Goal: Information Seeking & Learning: Learn about a topic

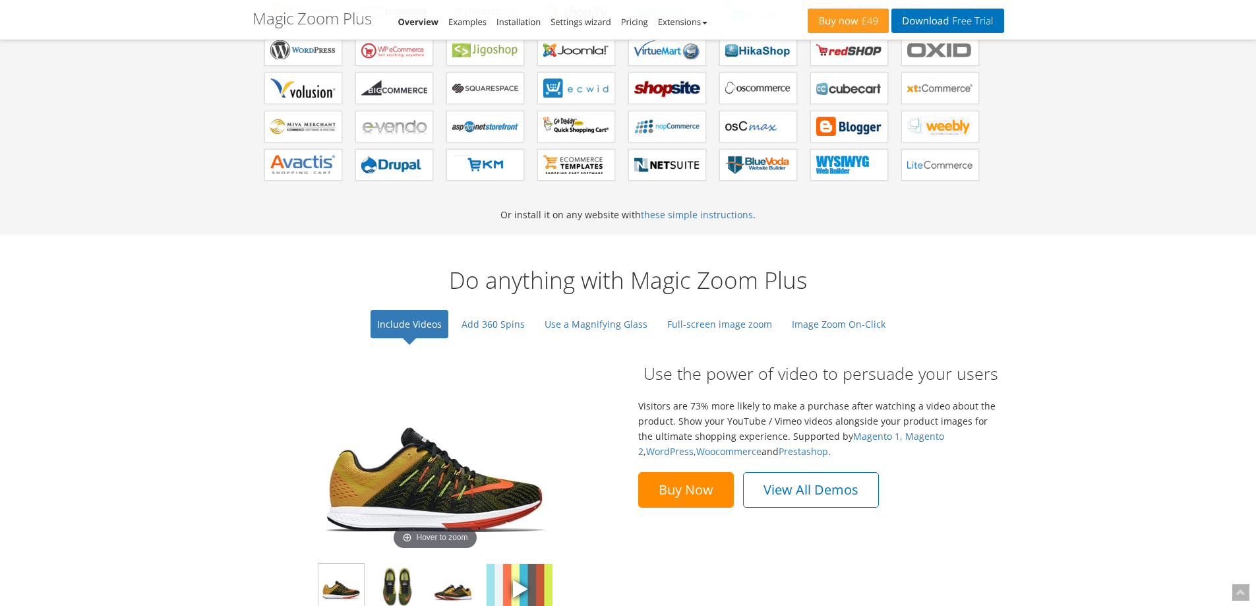
scroll to position [923, 0]
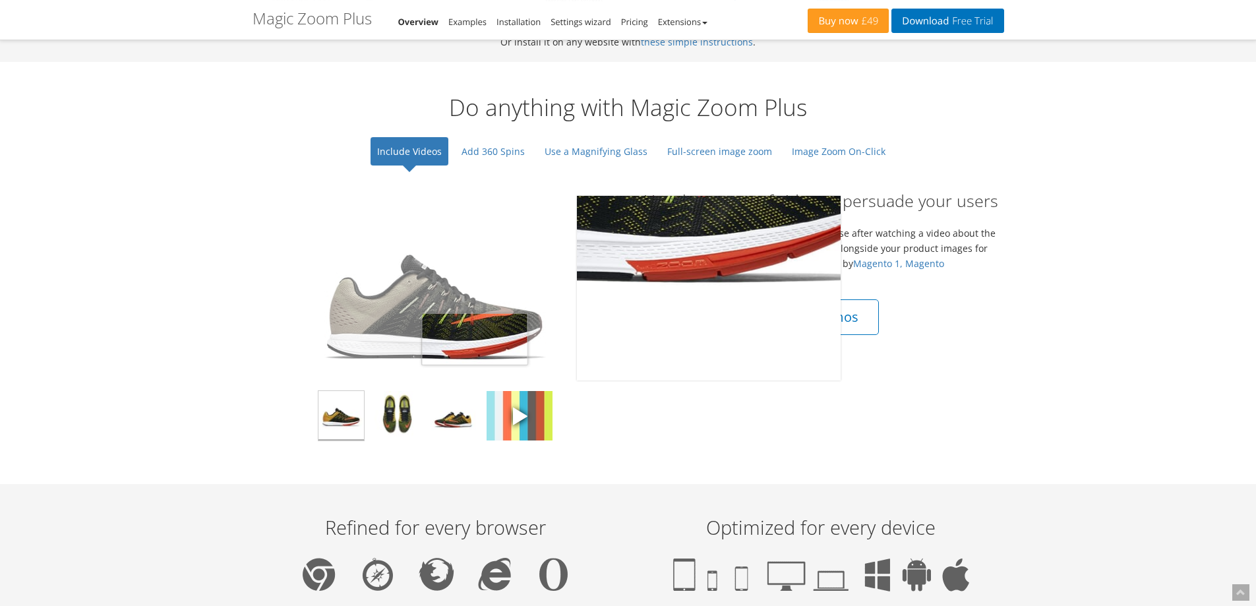
click at [475, 339] on img at bounding box center [435, 288] width 264 height 185
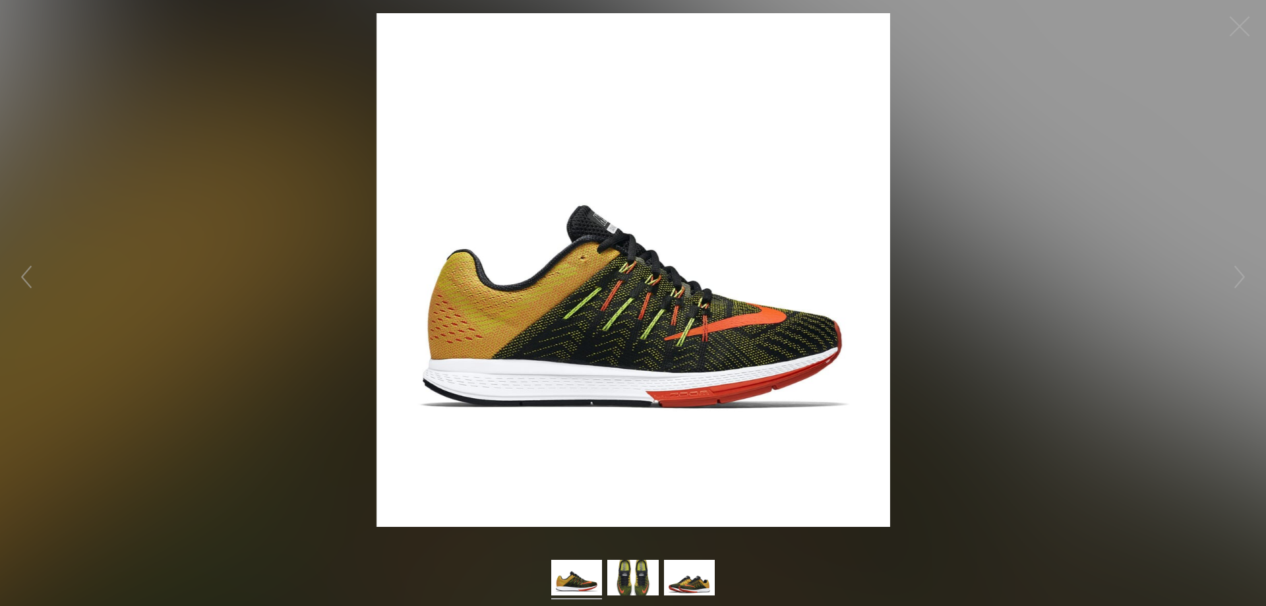
click at [941, 327] on figure "Click to expand" at bounding box center [633, 270] width 1266 height 514
click at [960, 305] on figure "Click to expand" at bounding box center [633, 270] width 1266 height 514
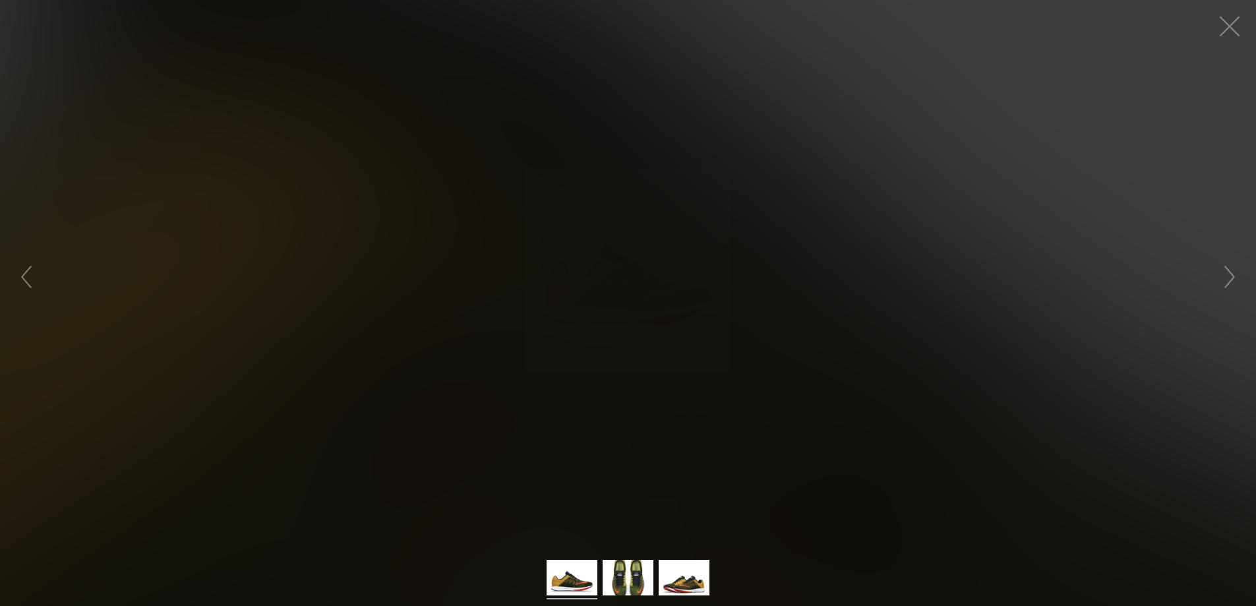
click at [960, 305] on div "Buy Now View All Demos" at bounding box center [821, 317] width 366 height 36
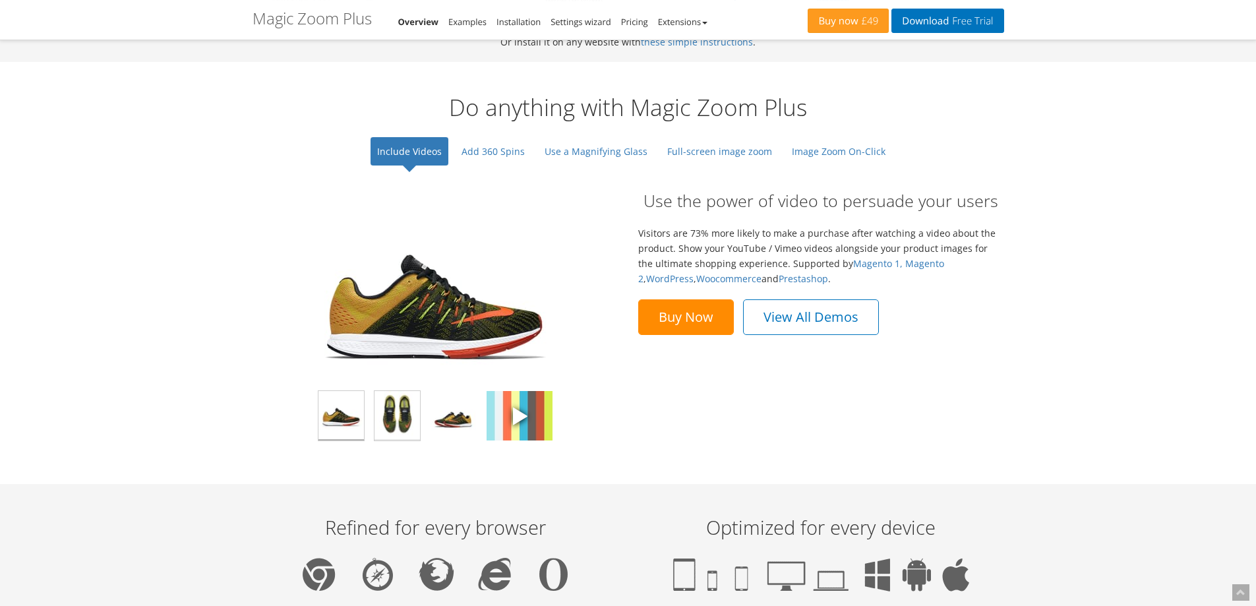
click at [384, 411] on img at bounding box center [396, 415] width 45 height 49
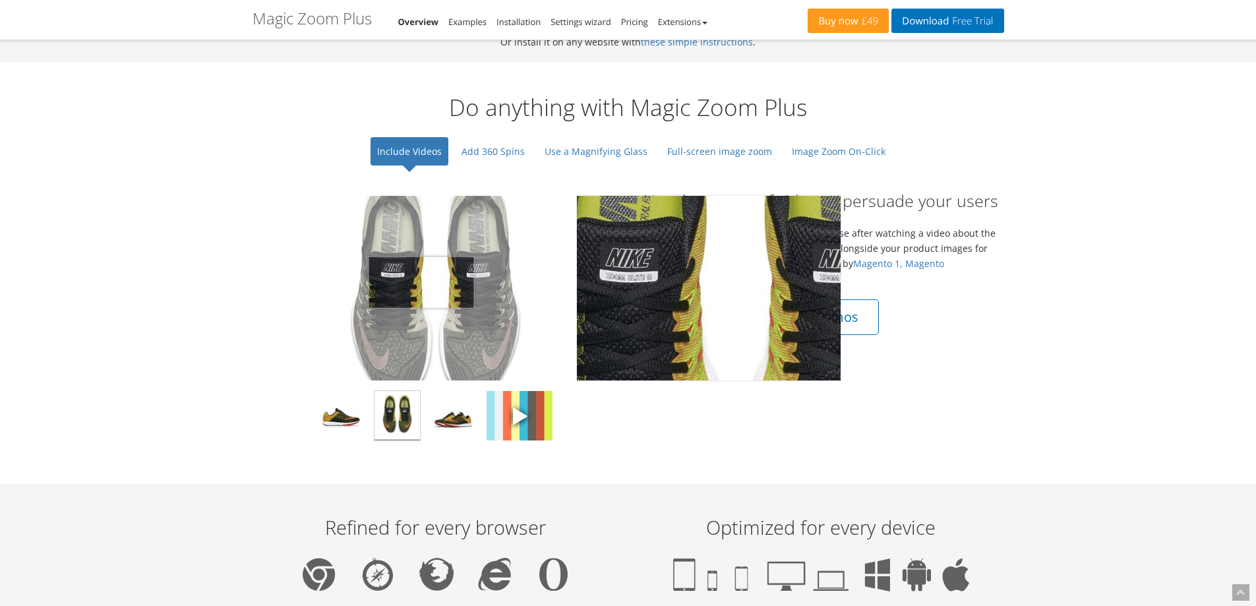
click at [421, 282] on img at bounding box center [435, 288] width 264 height 185
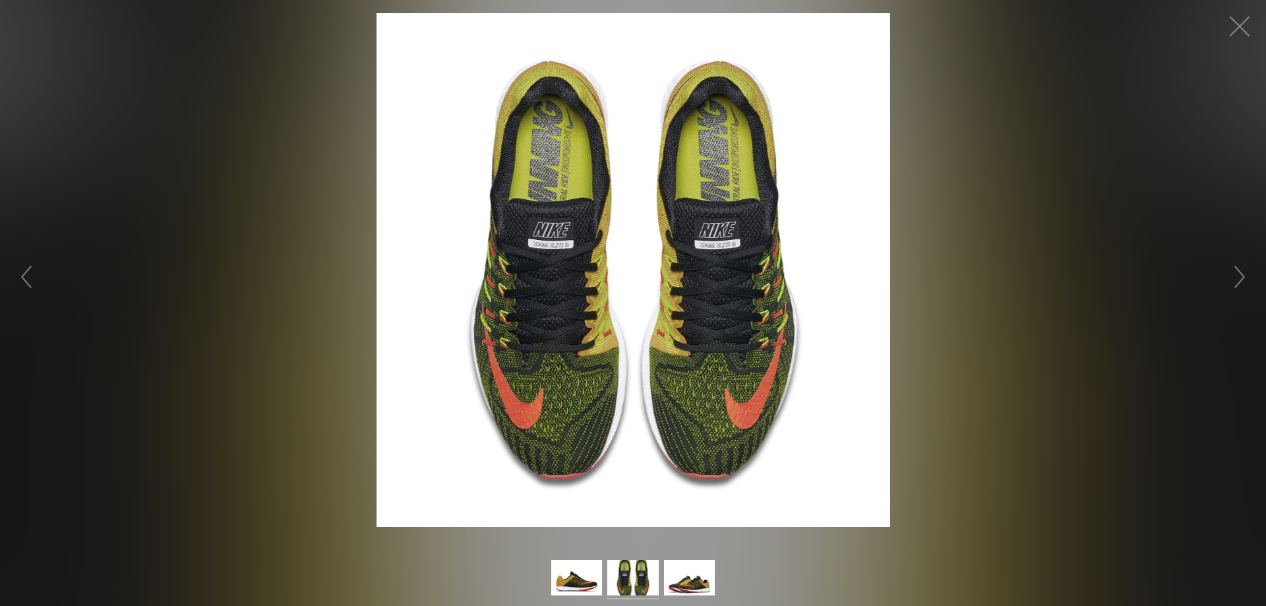
click at [355, 198] on figure "Click to expand" at bounding box center [633, 270] width 1266 height 514
